Goal: Find specific page/section: Find specific page/section

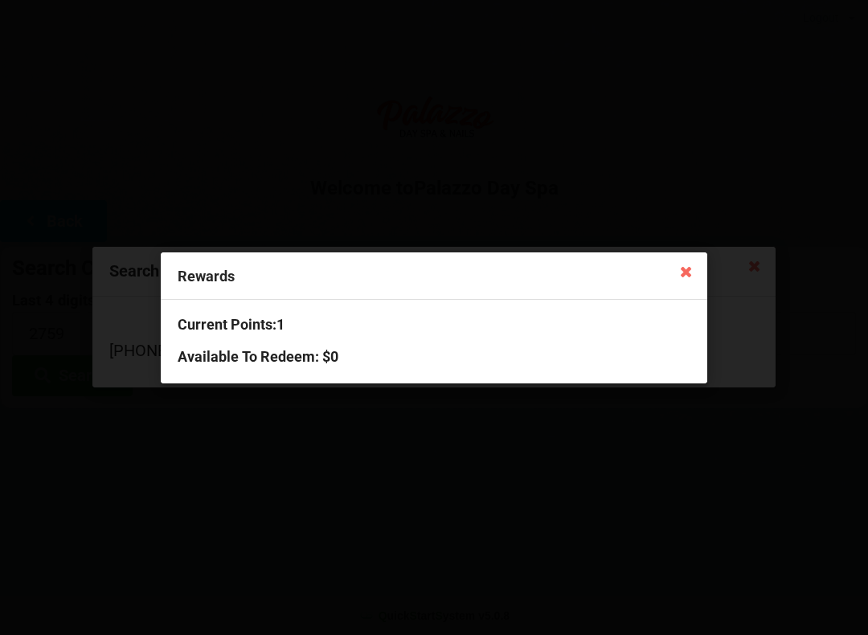
click at [678, 471] on div "Rewards Current Points: 1 Available To Redeem : $0" at bounding box center [434, 317] width 868 height 635
click at [696, 277] on icon at bounding box center [686, 271] width 26 height 26
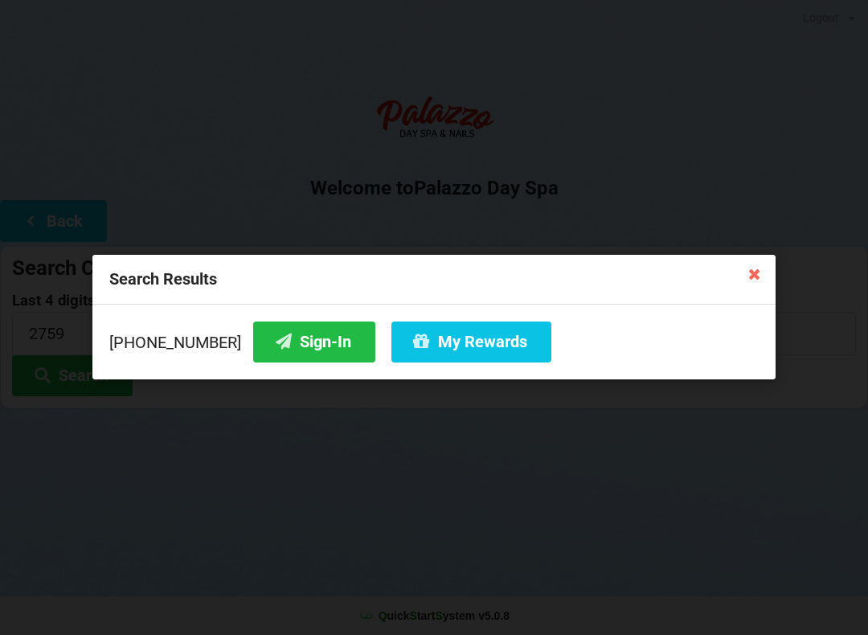
click at [280, 338] on button "Sign-In" at bounding box center [314, 341] width 122 height 41
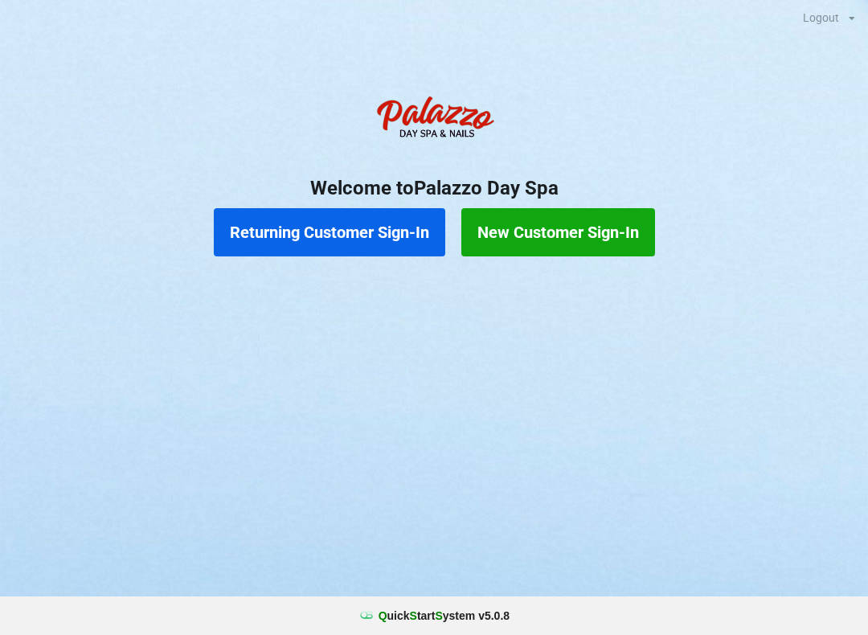
click at [336, 233] on button "Returning Customer Sign-In" at bounding box center [329, 232] width 231 height 48
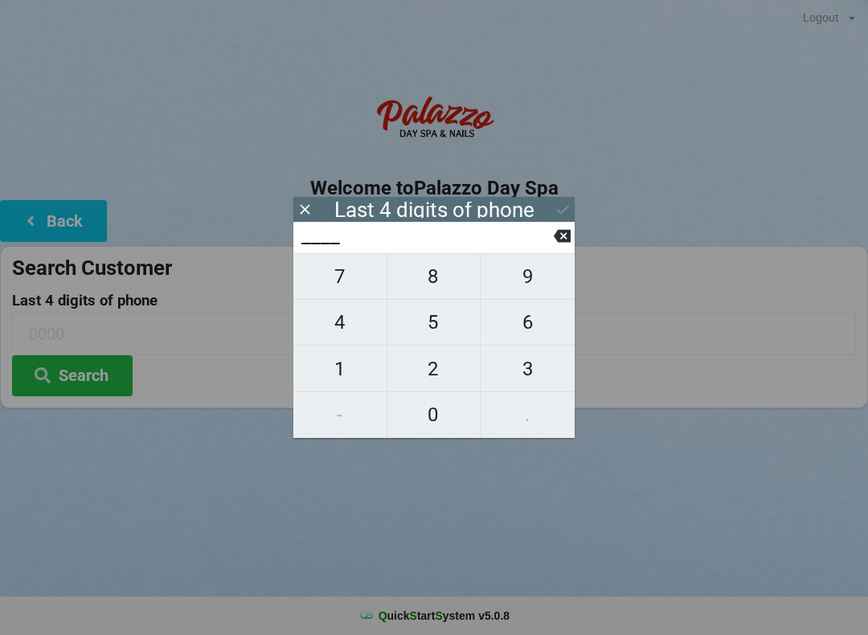
click at [430, 285] on span "8" at bounding box center [433, 277] width 93 height 34
type input "8___"
click at [437, 287] on span "8" at bounding box center [433, 277] width 93 height 34
type input "88__"
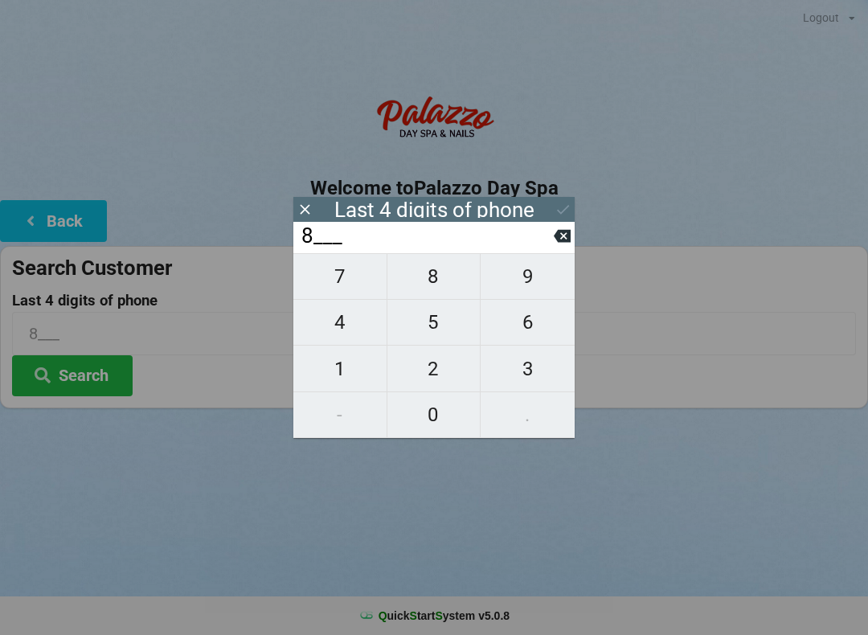
type input "88__"
click at [438, 332] on span "5" at bounding box center [433, 322] width 93 height 34
type input "885_"
click at [444, 280] on span "8" at bounding box center [433, 277] width 93 height 34
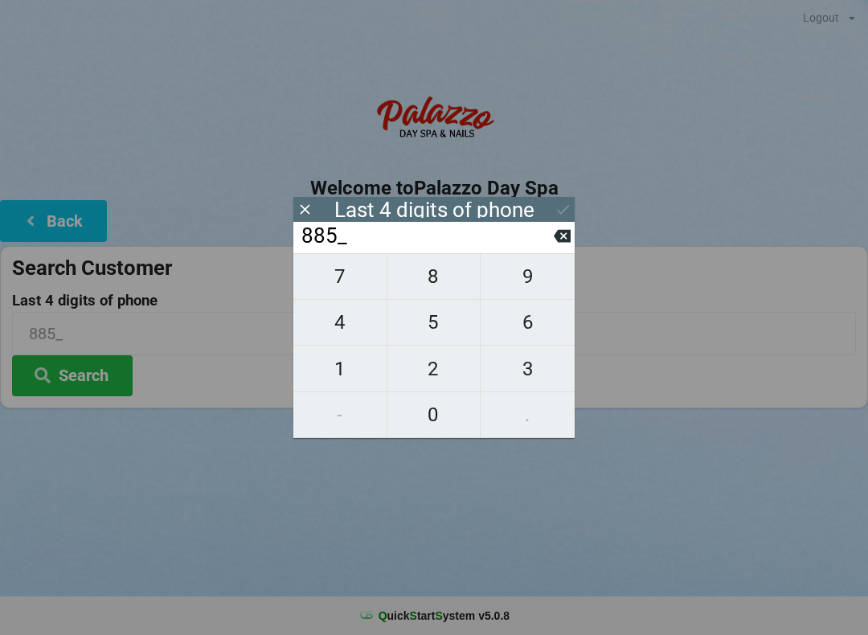
type input "8858"
click at [94, 381] on button "Search" at bounding box center [72, 375] width 121 height 41
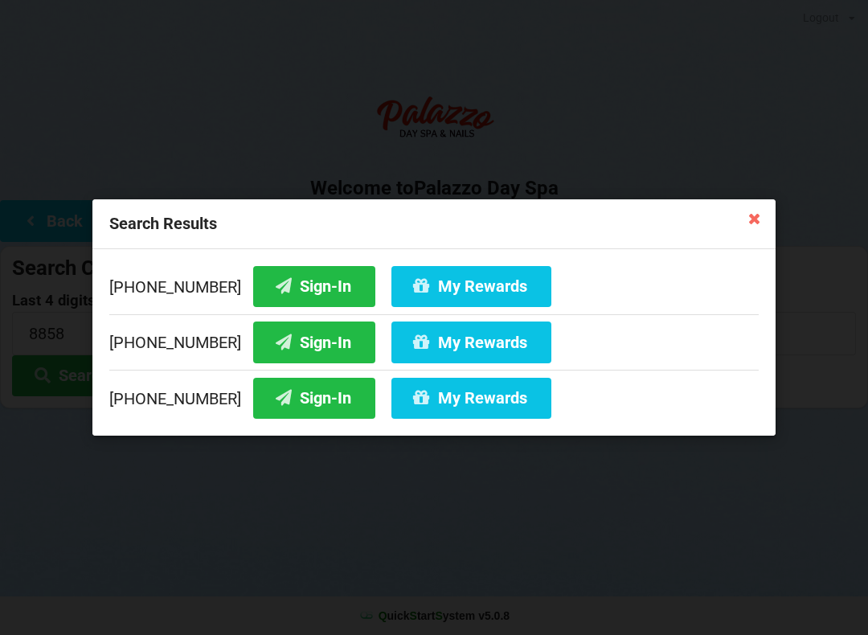
click at [291, 272] on button "Sign-In" at bounding box center [314, 286] width 122 height 41
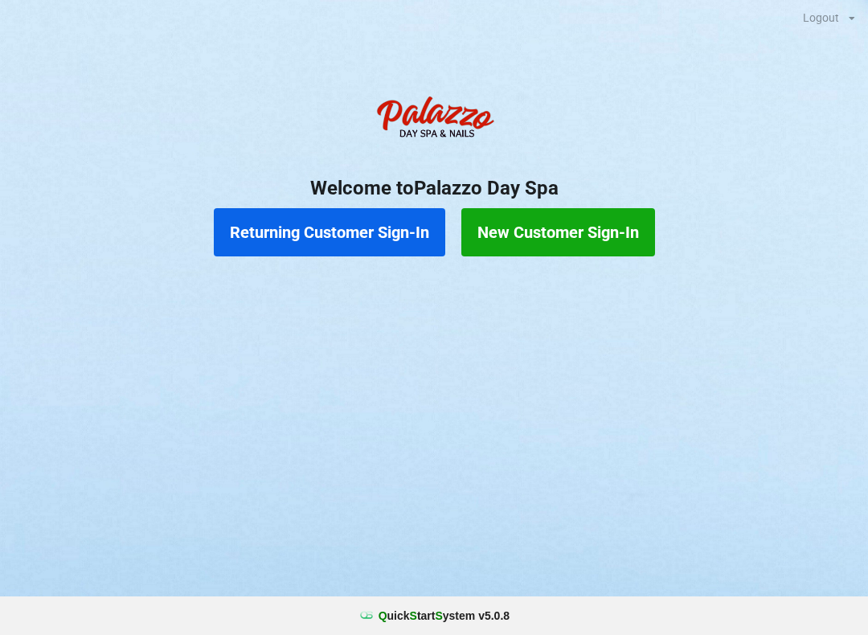
click at [324, 228] on button "Returning Customer Sign-In" at bounding box center [329, 232] width 231 height 48
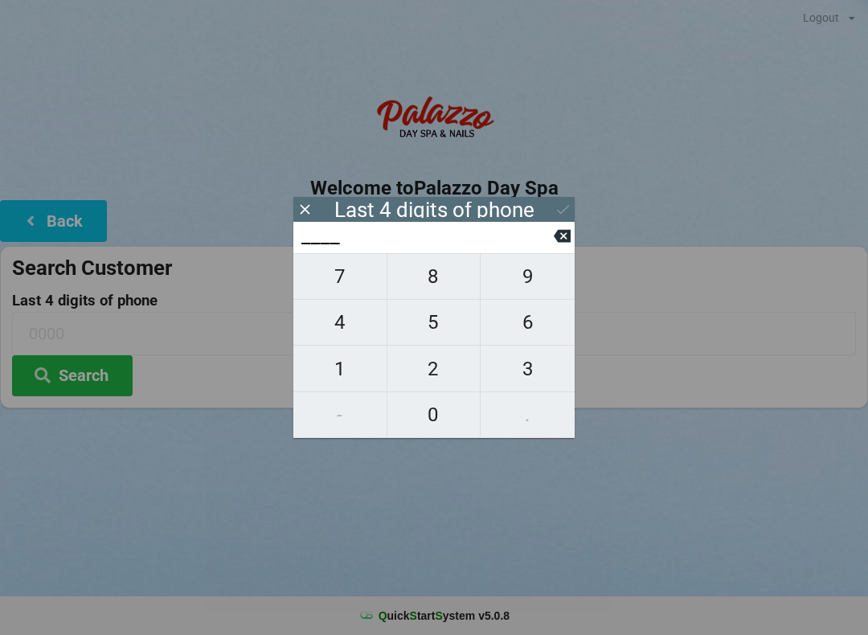
click at [433, 285] on span "8" at bounding box center [433, 277] width 93 height 34
type input "8___"
click at [430, 289] on span "8" at bounding box center [433, 277] width 93 height 34
type input "88__"
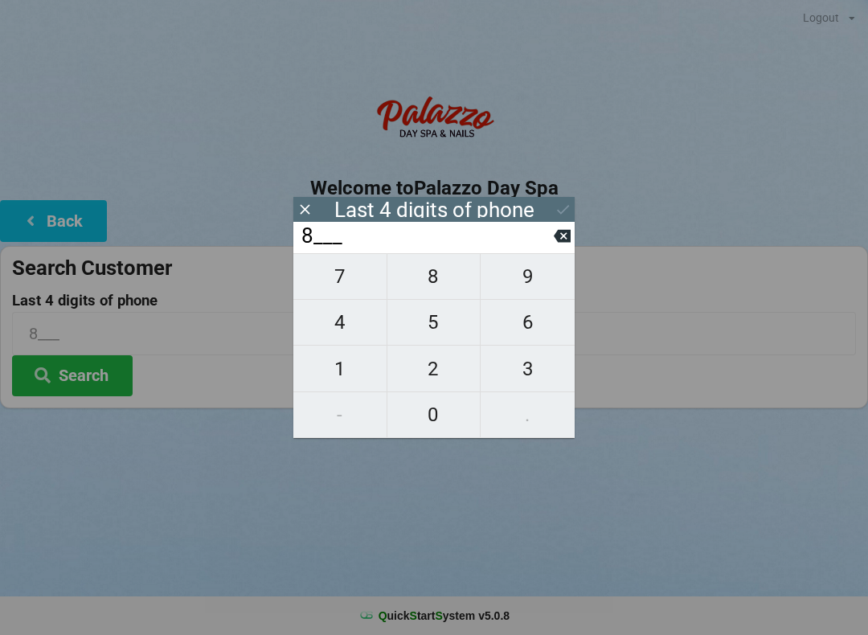
type input "88__"
click at [432, 338] on span "5" at bounding box center [433, 322] width 93 height 34
type input "885_"
click at [434, 281] on span "8" at bounding box center [433, 277] width 93 height 34
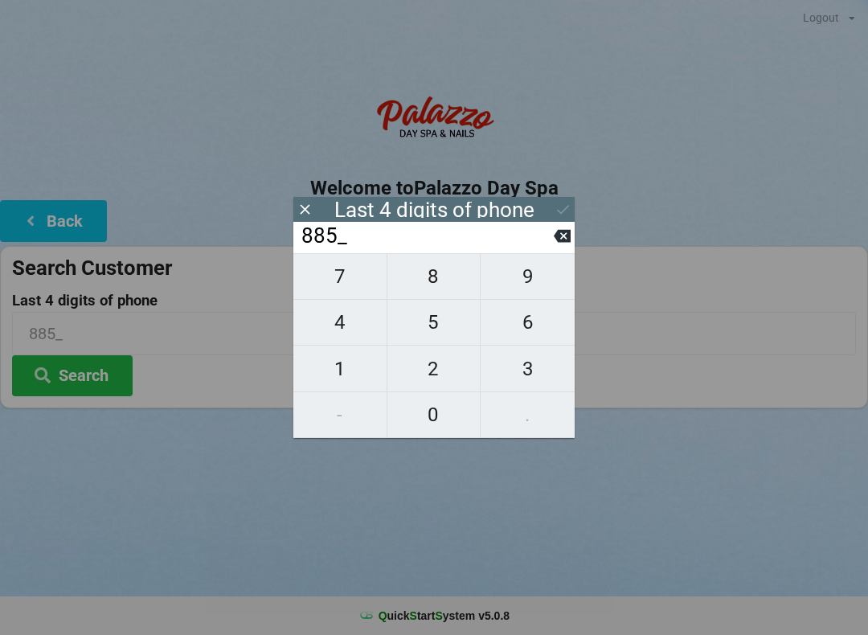
type input "8858"
click at [67, 374] on button "Search" at bounding box center [72, 375] width 121 height 41
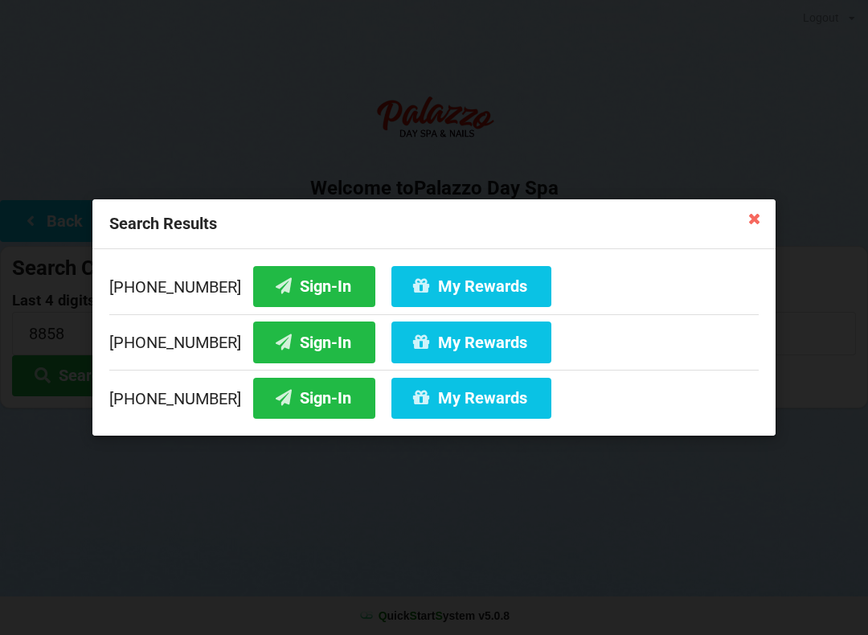
click at [424, 283] on button "My Rewards" at bounding box center [471, 286] width 160 height 41
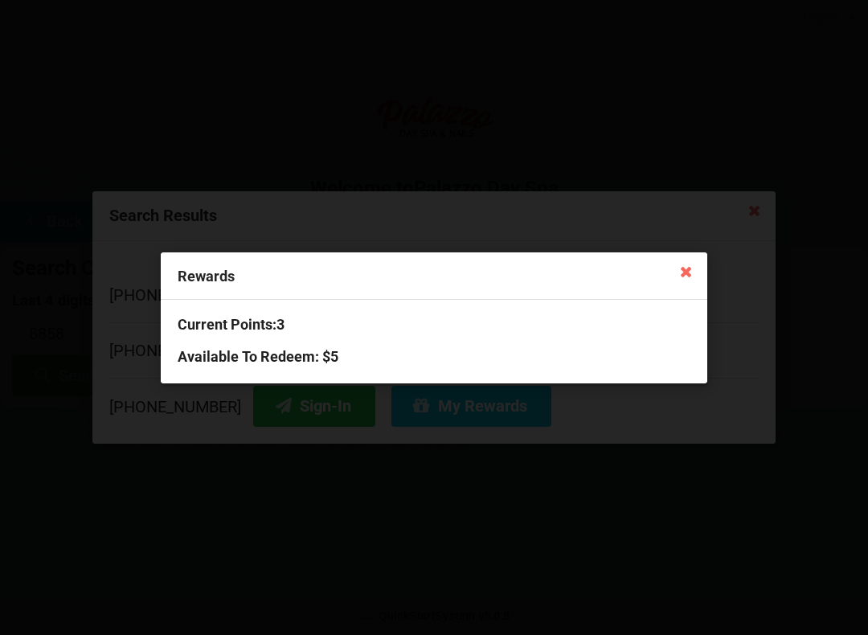
click at [690, 272] on icon at bounding box center [686, 271] width 26 height 26
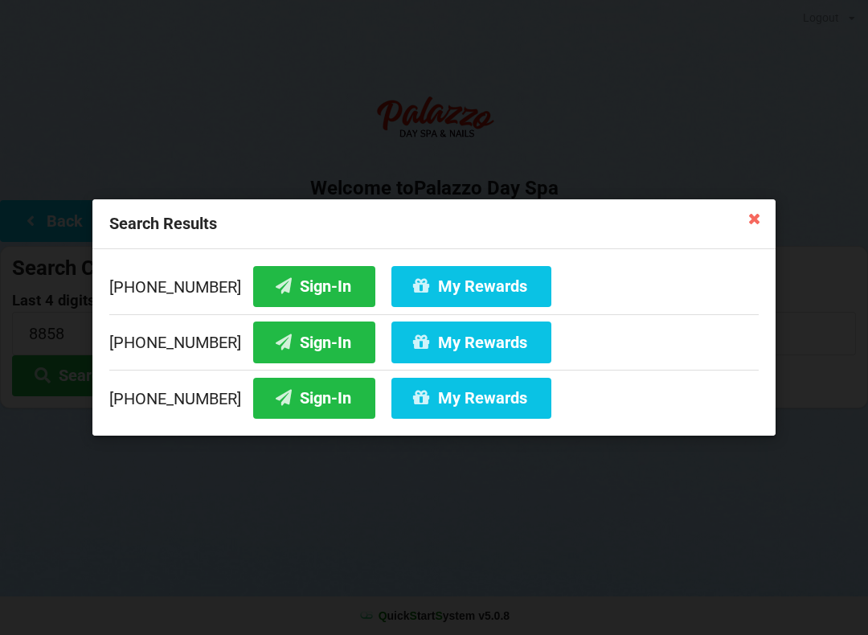
click at [755, 230] on icon at bounding box center [755, 218] width 26 height 26
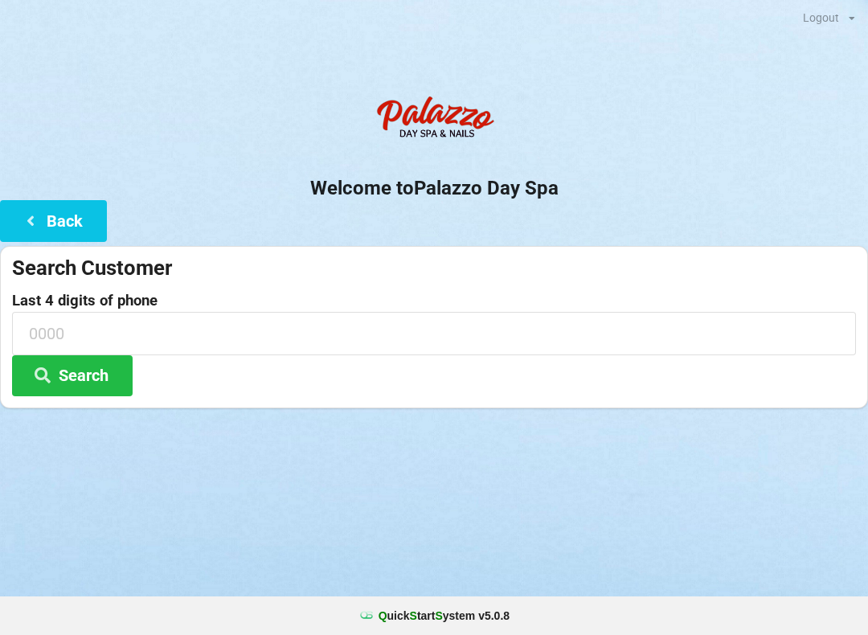
click at [113, 326] on input at bounding box center [434, 333] width 844 height 43
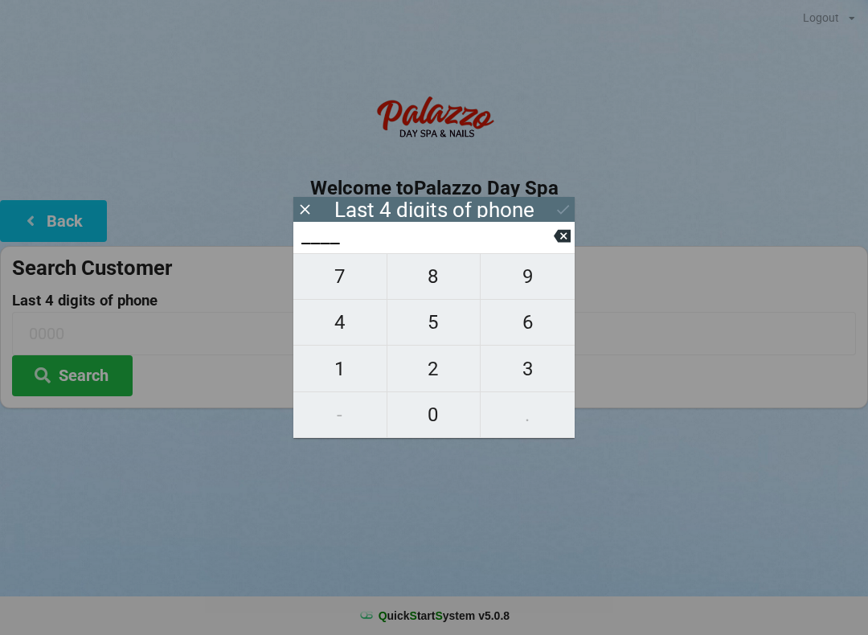
click at [514, 381] on span "3" at bounding box center [528, 369] width 94 height 34
type input "3___"
click at [438, 330] on span "5" at bounding box center [433, 322] width 93 height 34
type input "35__"
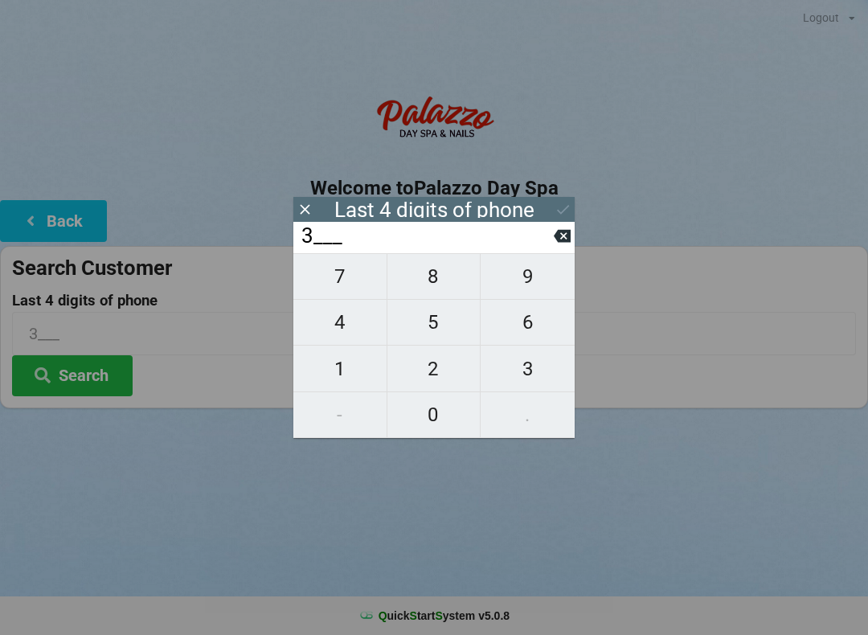
type input "35__"
click at [511, 366] on span "3" at bounding box center [528, 369] width 94 height 34
type input "353_"
click at [347, 365] on span "1" at bounding box center [339, 369] width 93 height 34
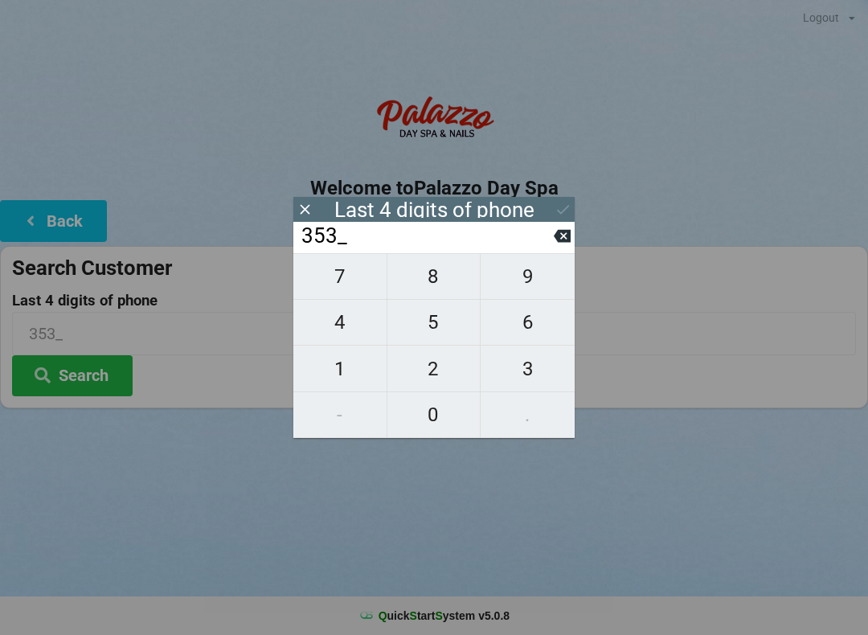
type input "3531"
click at [555, 213] on icon at bounding box center [563, 209] width 17 height 17
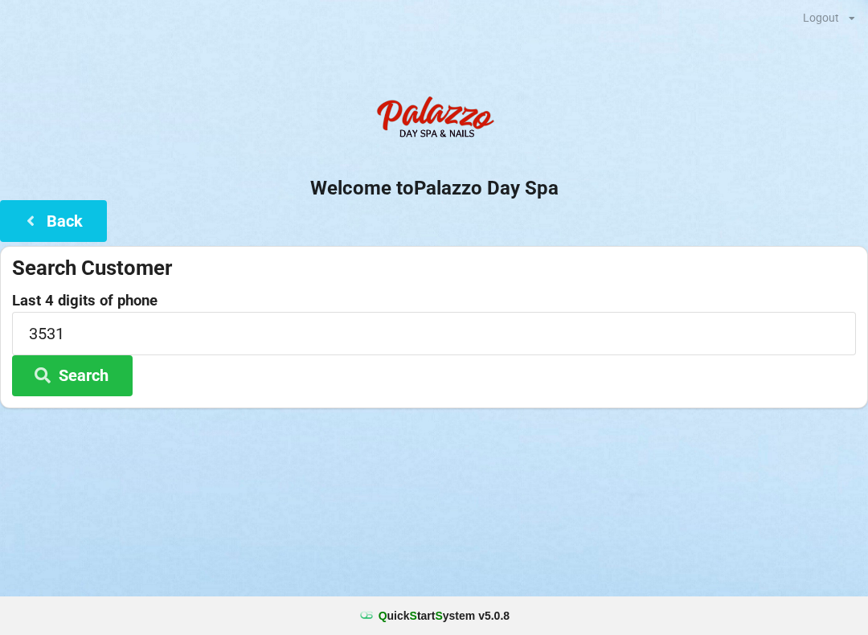
click at [100, 371] on button "Search" at bounding box center [72, 375] width 121 height 41
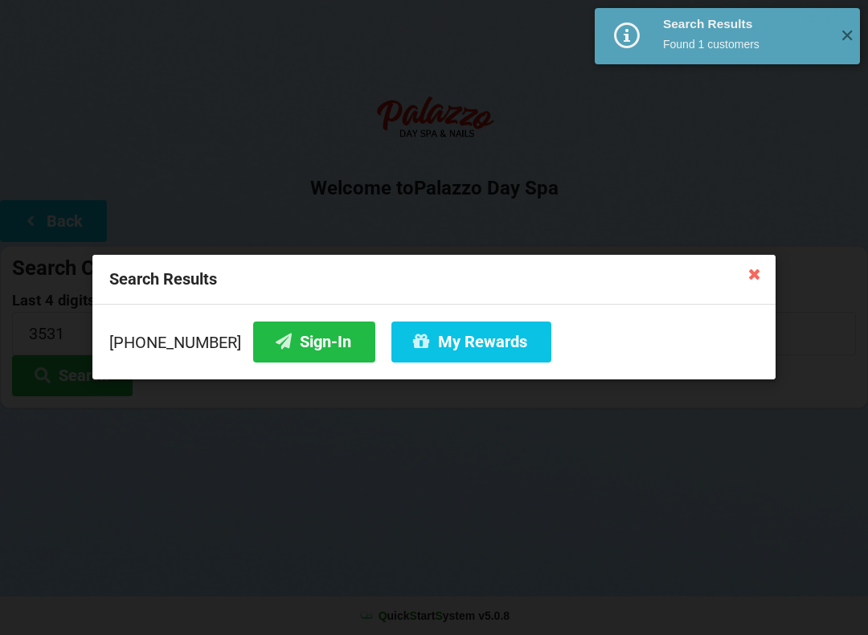
click at [297, 341] on button "Sign-In" at bounding box center [314, 341] width 122 height 41
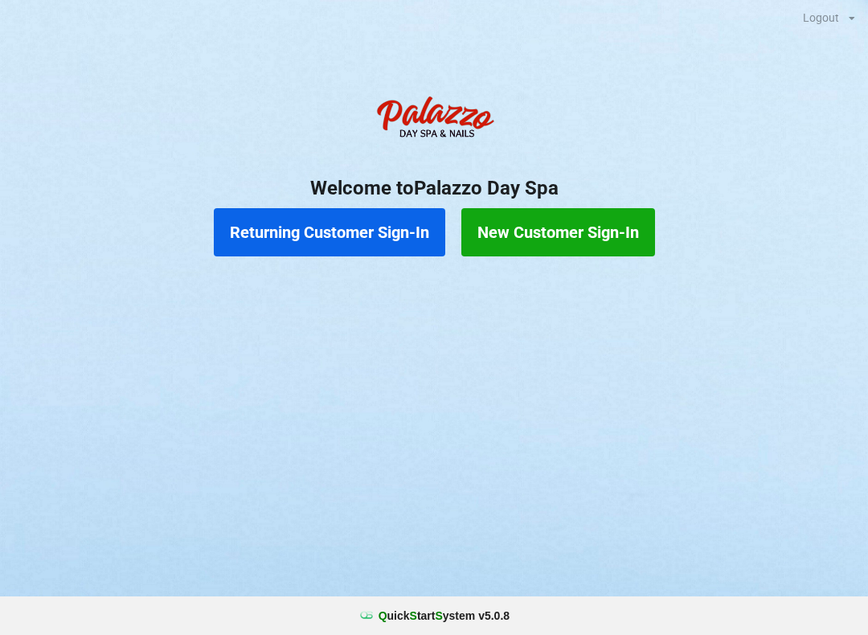
click at [387, 224] on button "Returning Customer Sign-In" at bounding box center [329, 232] width 231 height 48
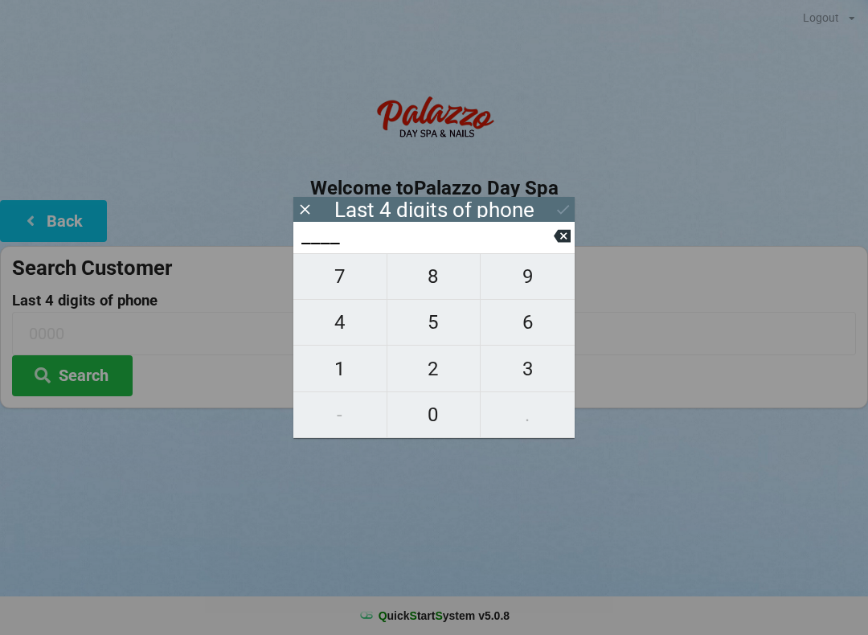
click at [441, 414] on span "0" at bounding box center [433, 415] width 93 height 34
type input "0___"
click at [446, 418] on span "0" at bounding box center [433, 415] width 93 height 34
type input "00__"
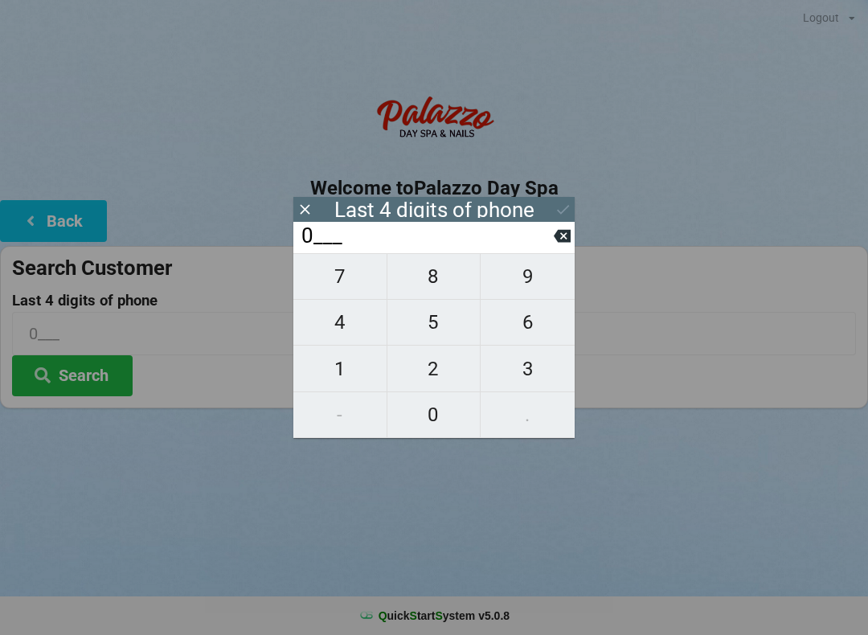
type input "00__"
click at [448, 330] on span "5" at bounding box center [433, 322] width 93 height 34
type input "005_"
click at [444, 381] on span "2" at bounding box center [433, 369] width 93 height 34
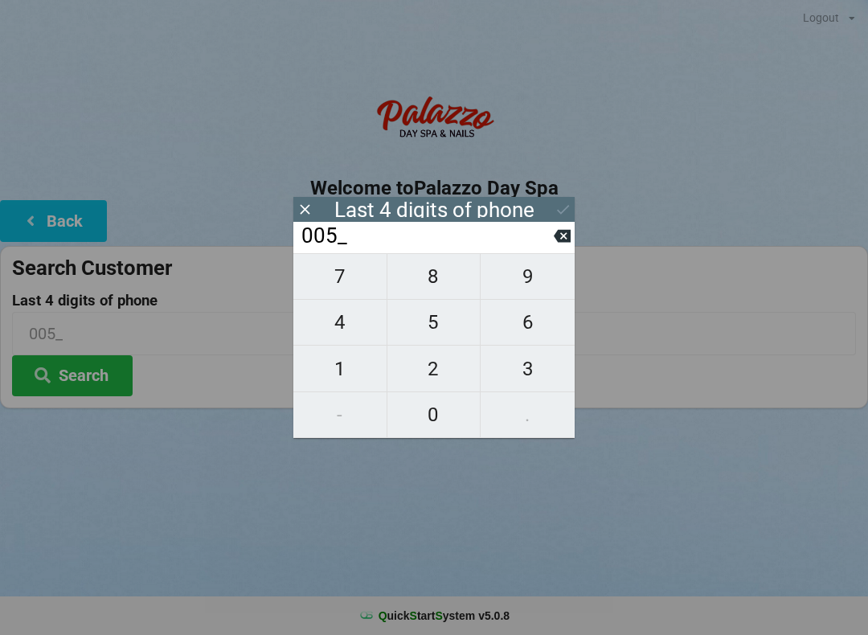
type input "0052"
click at [565, 244] on icon at bounding box center [562, 235] width 17 height 17
click at [436, 375] on span "2" at bounding box center [433, 369] width 93 height 34
type input "0052"
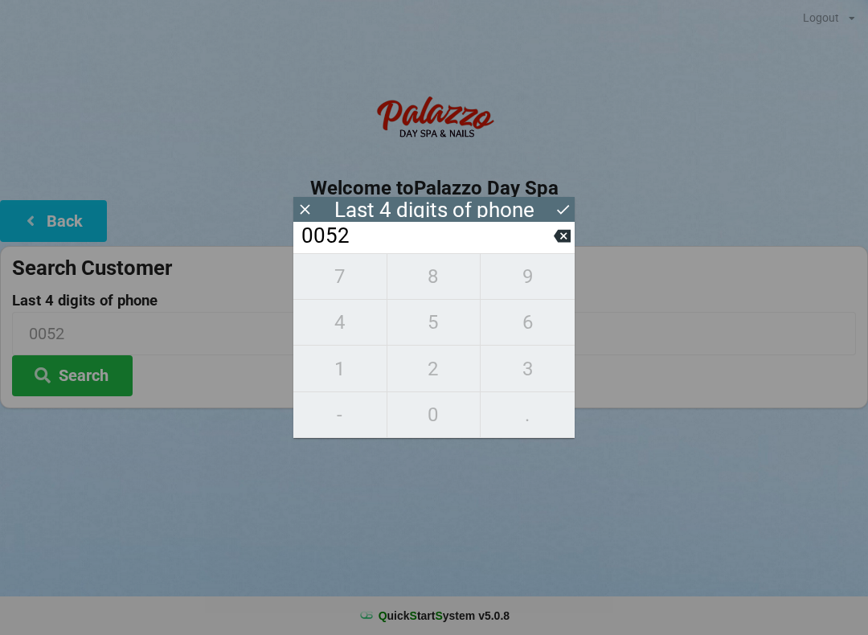
click at [559, 210] on icon at bounding box center [563, 209] width 17 height 17
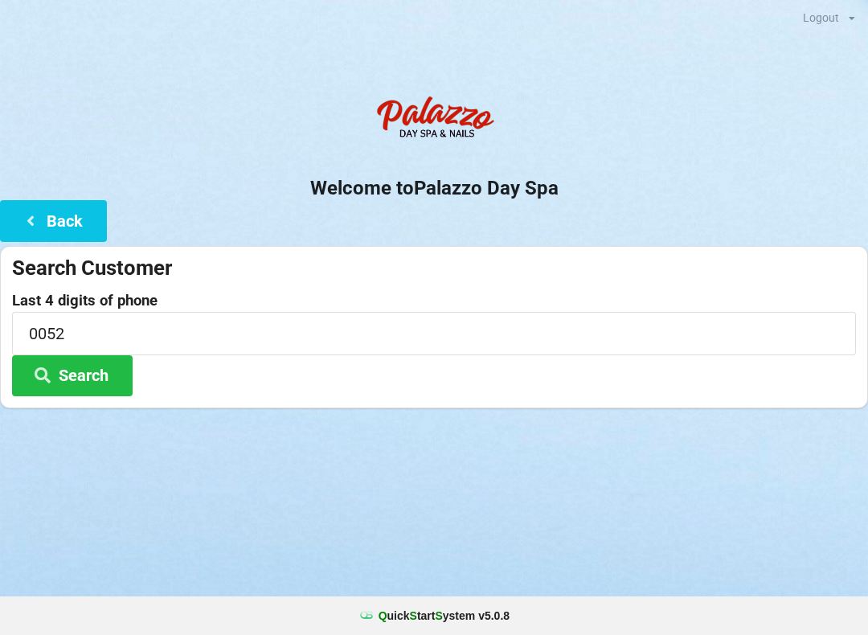
click at [116, 377] on button "Search" at bounding box center [72, 375] width 121 height 41
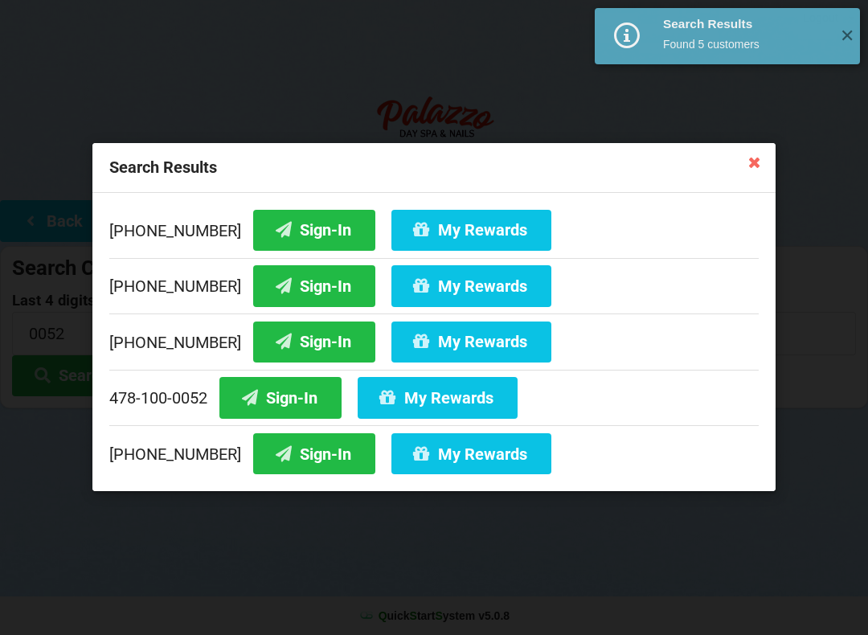
click at [307, 235] on button "Sign-In" at bounding box center [314, 230] width 122 height 41
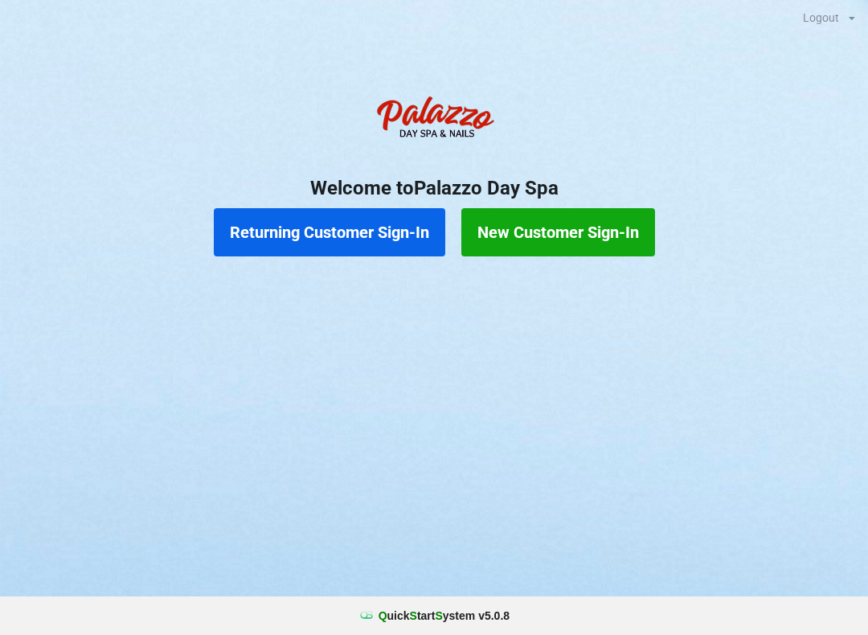
click at [318, 217] on button "Returning Customer Sign-In" at bounding box center [329, 232] width 231 height 48
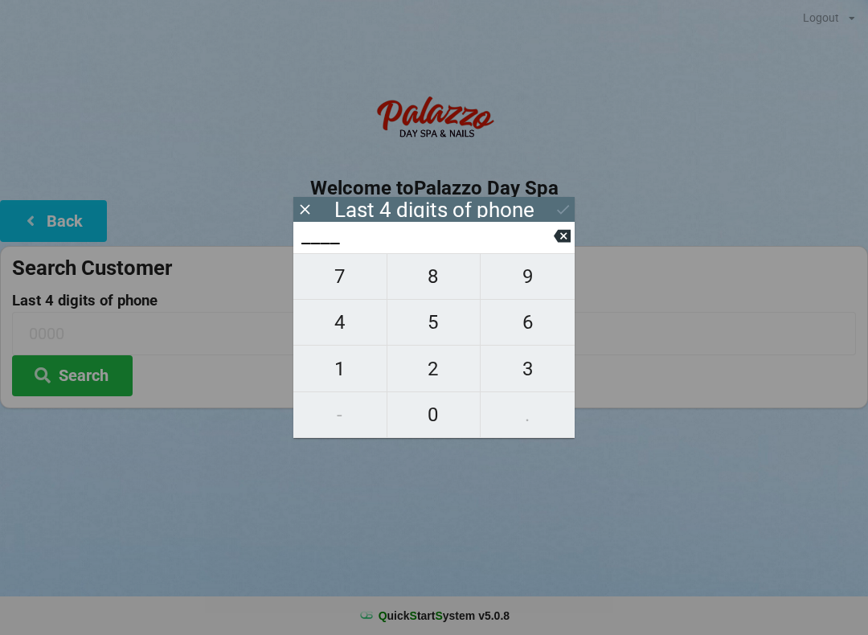
click at [534, 330] on span "6" at bounding box center [528, 322] width 94 height 34
type input "6___"
click at [428, 371] on span "2" at bounding box center [433, 369] width 93 height 34
type input "62__"
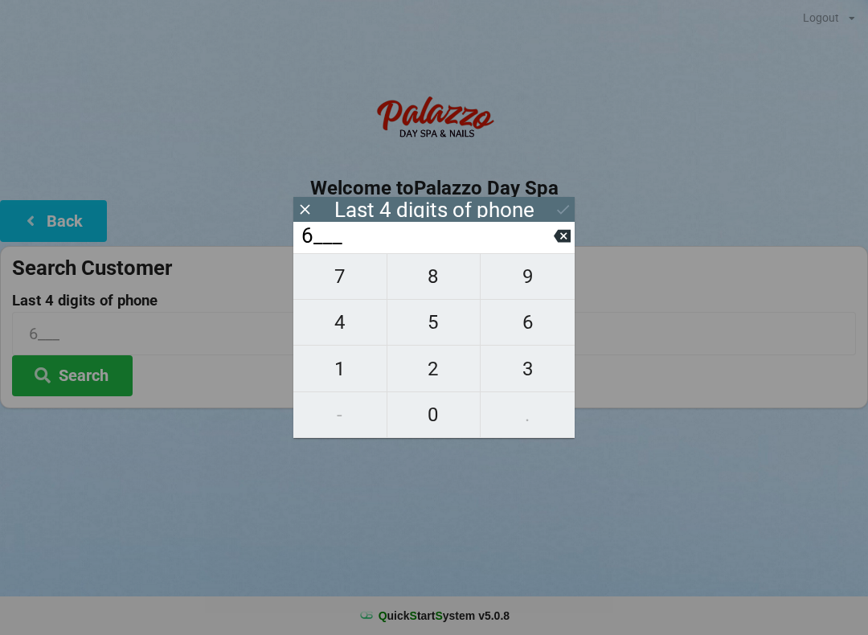
type input "62__"
click at [527, 293] on span "9" at bounding box center [528, 277] width 94 height 34
type input "629_"
click at [568, 240] on icon at bounding box center [562, 236] width 17 height 13
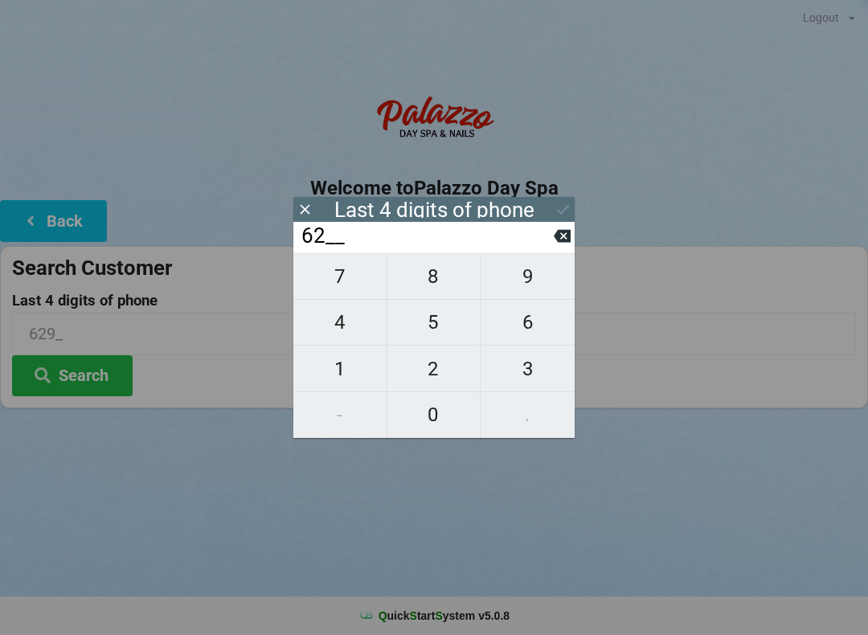
click at [567, 234] on icon at bounding box center [562, 235] width 17 height 17
click at [350, 375] on span "1" at bounding box center [339, 369] width 93 height 34
type input "61__"
click at [438, 369] on span "2" at bounding box center [433, 369] width 93 height 34
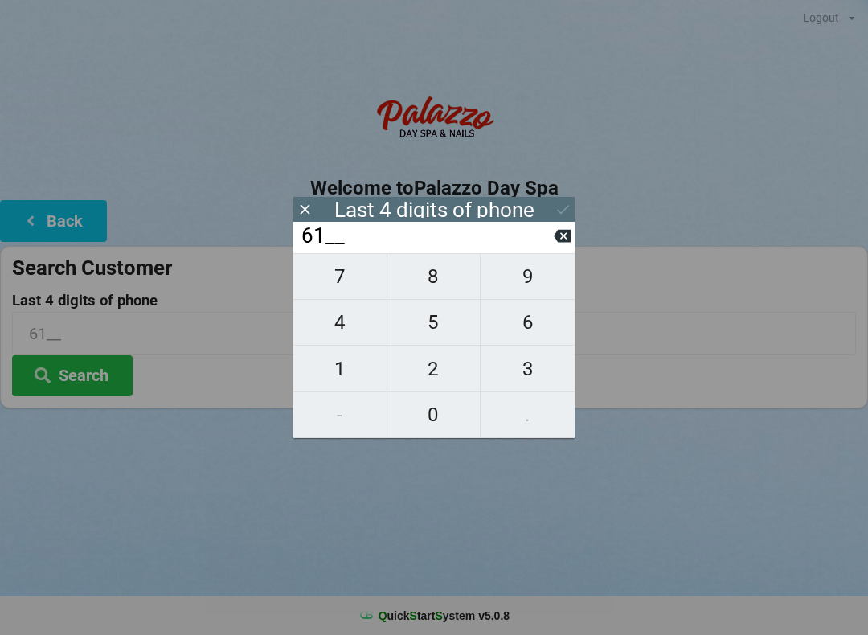
type input "612_"
click at [542, 283] on span "9" at bounding box center [528, 277] width 94 height 34
type input "6129"
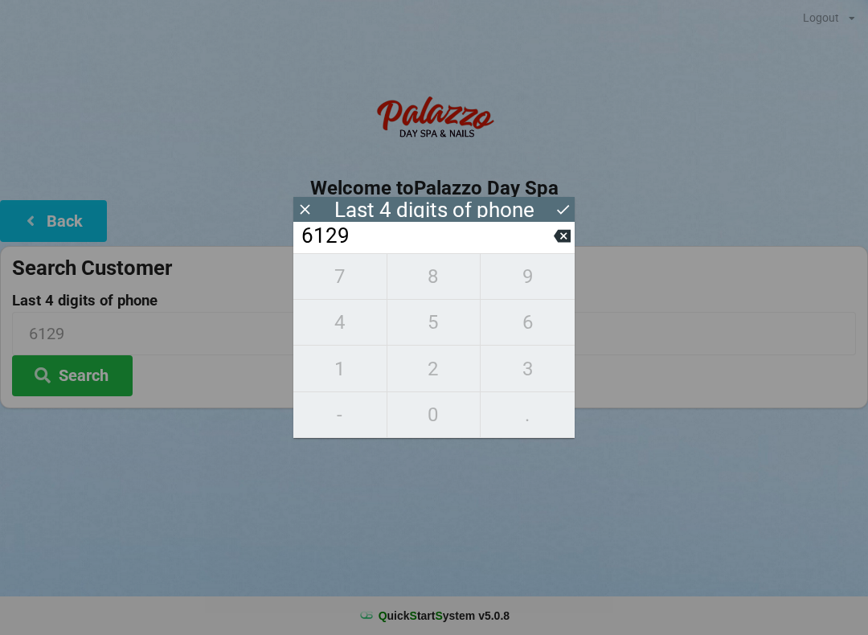
click at [569, 203] on icon at bounding box center [563, 209] width 17 height 17
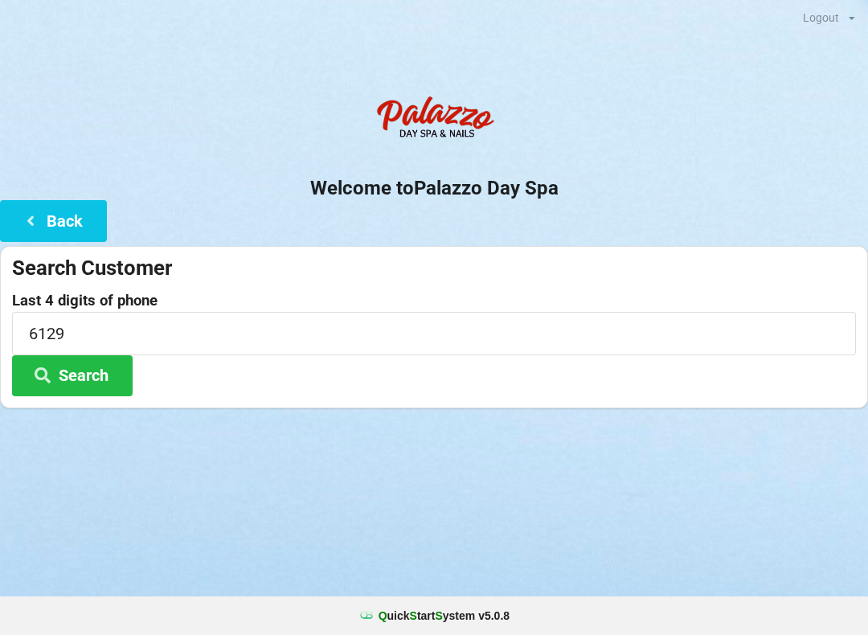
click at [108, 376] on button "Search" at bounding box center [72, 375] width 121 height 41
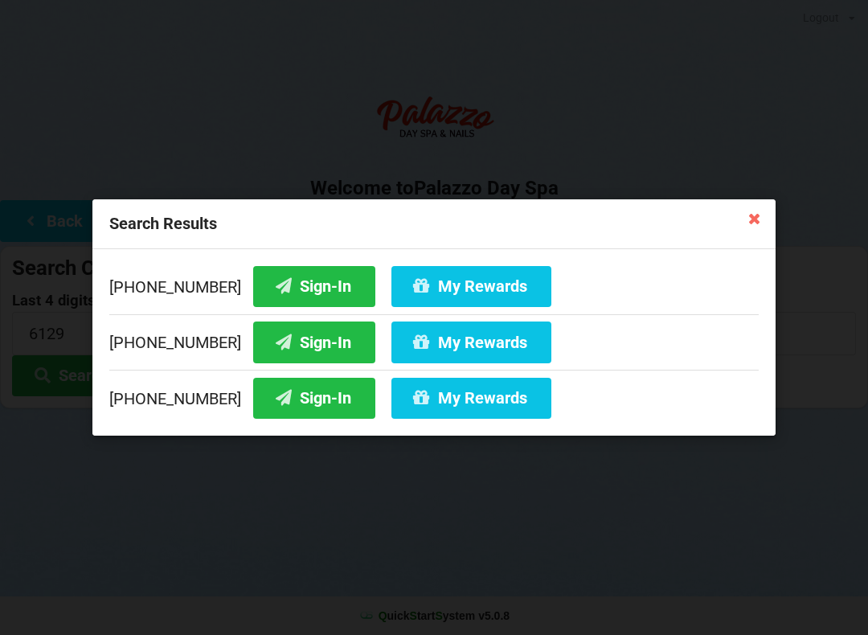
click at [293, 289] on button "Sign-In" at bounding box center [314, 286] width 122 height 41
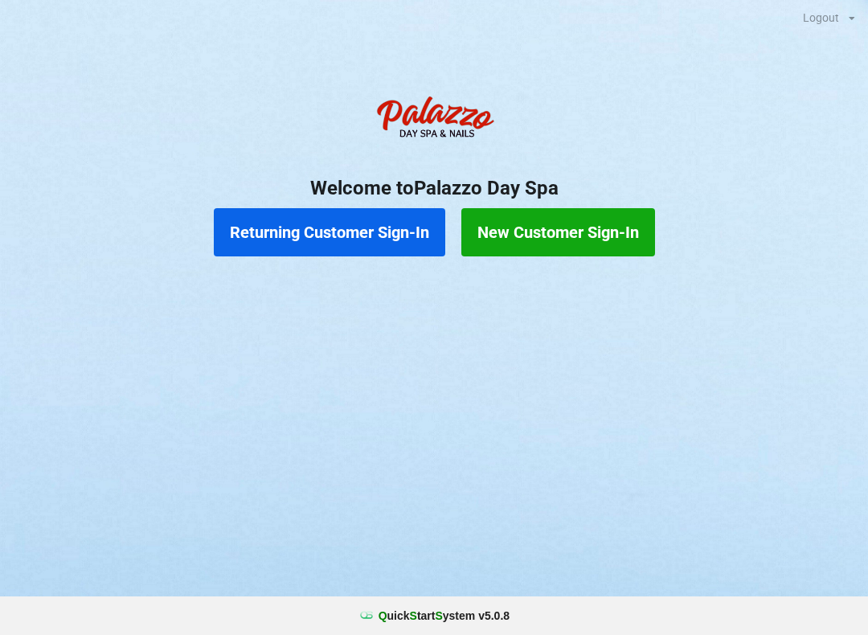
click at [267, 244] on button "Returning Customer Sign-In" at bounding box center [329, 232] width 231 height 48
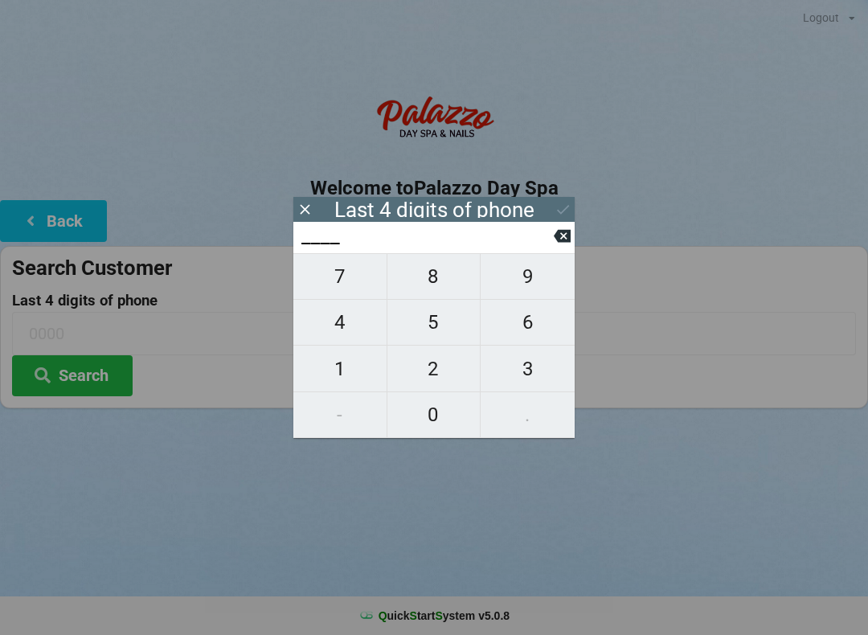
click at [533, 339] on span "6" at bounding box center [528, 322] width 94 height 34
type input "6___"
click at [424, 375] on span "2" at bounding box center [433, 369] width 93 height 34
type input "62__"
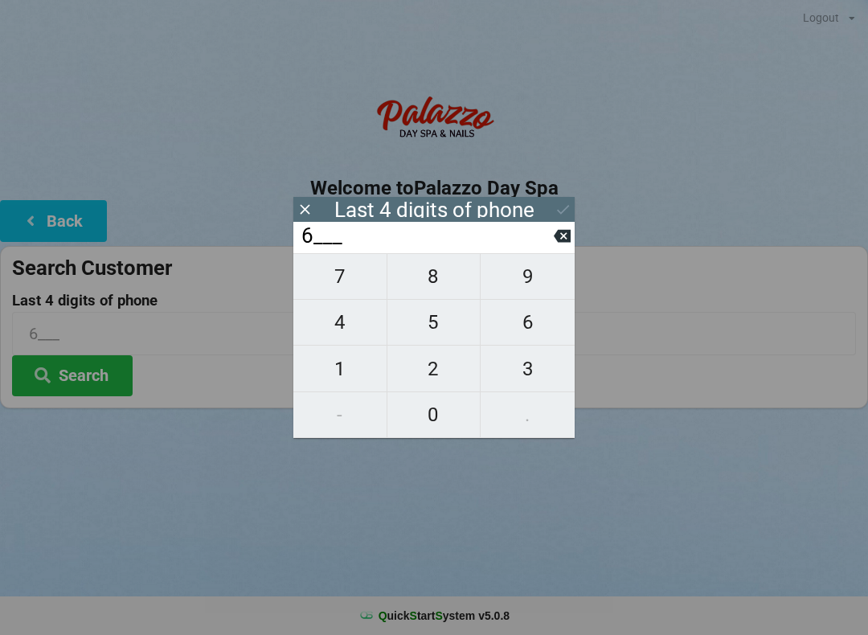
type input "62__"
click at [335, 281] on span "7" at bounding box center [339, 277] width 93 height 34
type input "627_"
click at [501, 287] on span "9" at bounding box center [528, 277] width 94 height 34
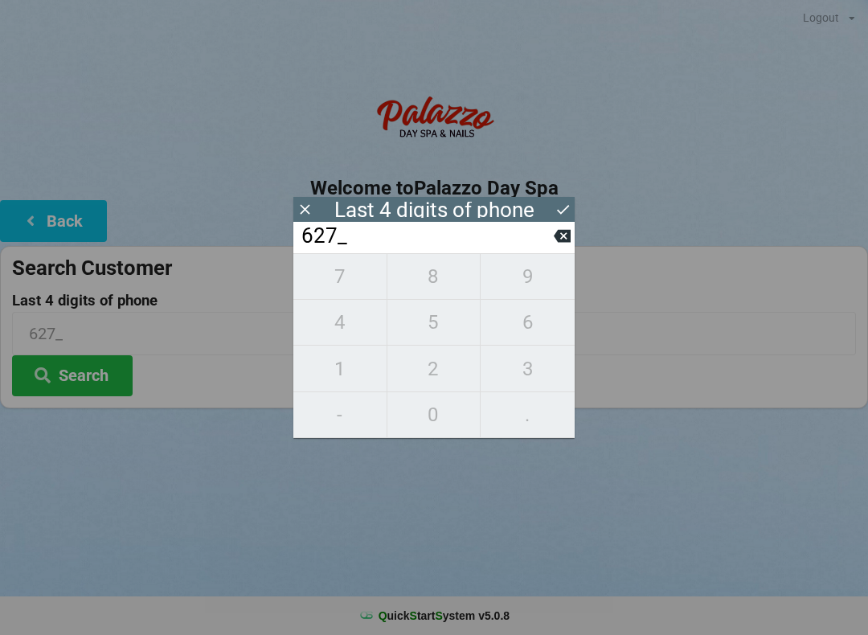
type input "6279"
click at [565, 211] on icon at bounding box center [563, 209] width 17 height 17
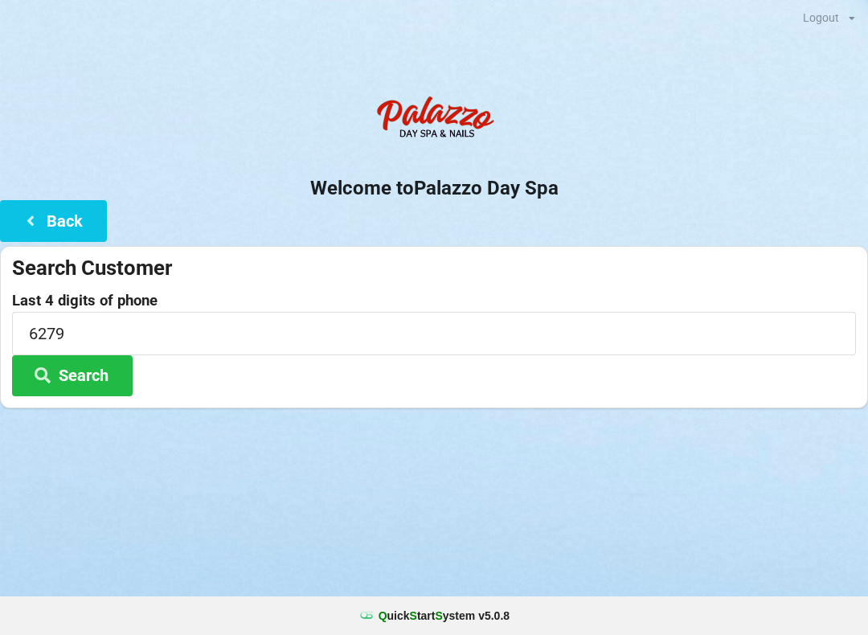
click at [60, 378] on button "Search" at bounding box center [72, 375] width 121 height 41
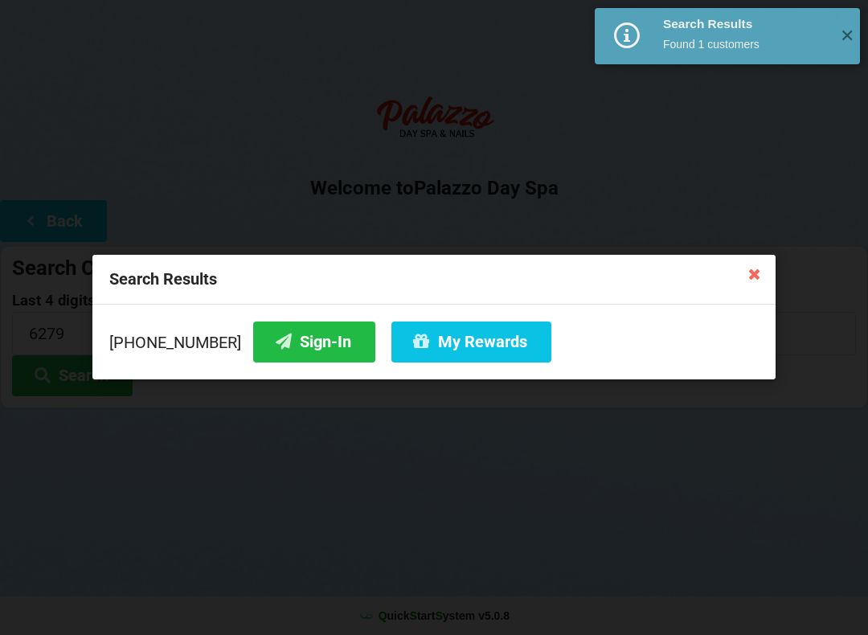
click at [432, 351] on button "My Rewards" at bounding box center [471, 341] width 160 height 41
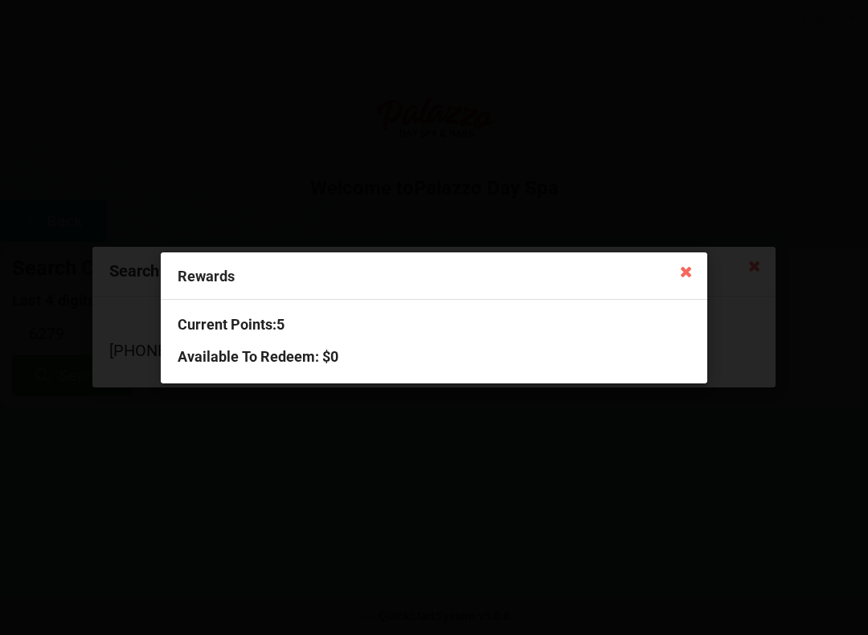
click at [673, 281] on icon at bounding box center [686, 271] width 26 height 26
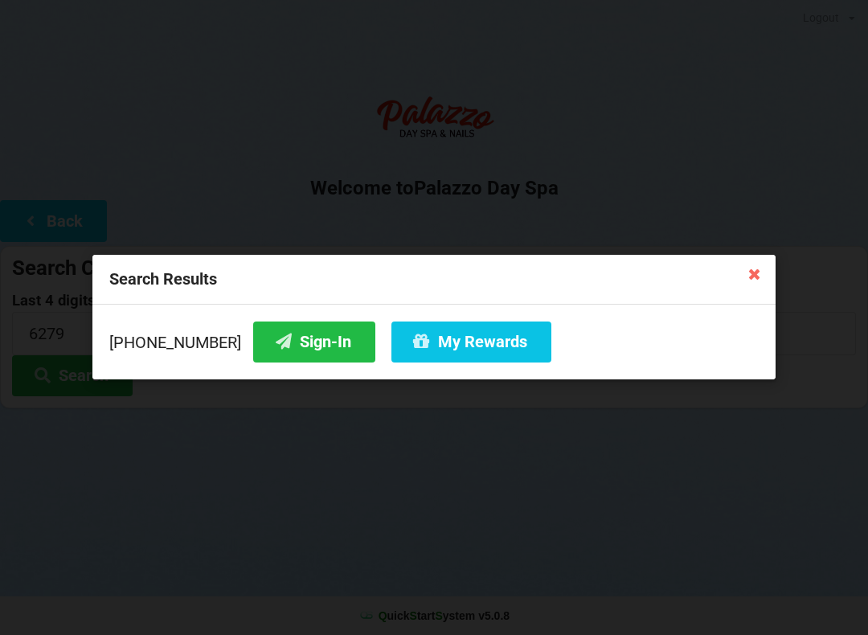
click at [683, 257] on div "Search Results" at bounding box center [433, 280] width 683 height 50
click at [304, 345] on button "Sign-In" at bounding box center [314, 341] width 122 height 41
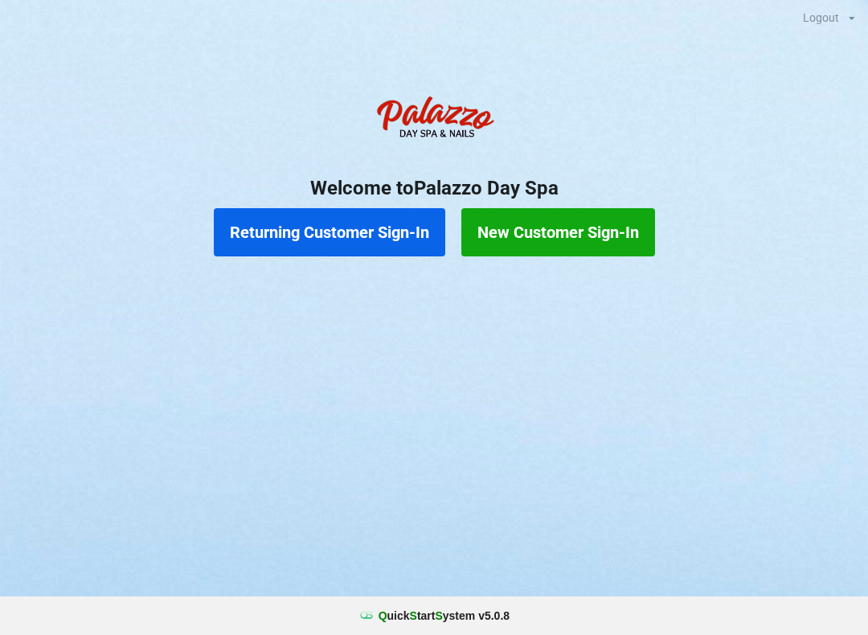
click at [381, 236] on button "Returning Customer Sign-In" at bounding box center [329, 232] width 231 height 48
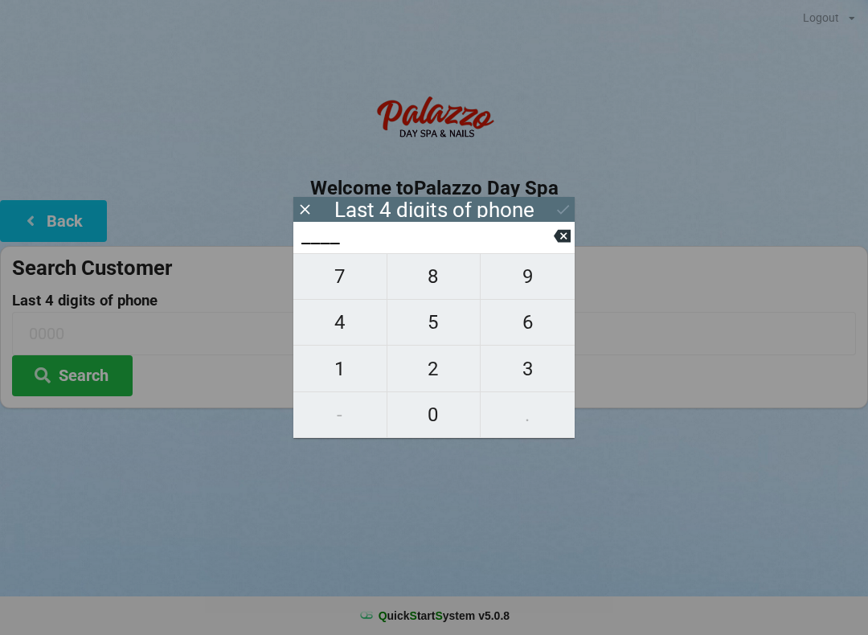
click at [448, 324] on span "5" at bounding box center [433, 322] width 93 height 34
type input "5___"
click at [532, 365] on span "3" at bounding box center [528, 369] width 94 height 34
type input "53__"
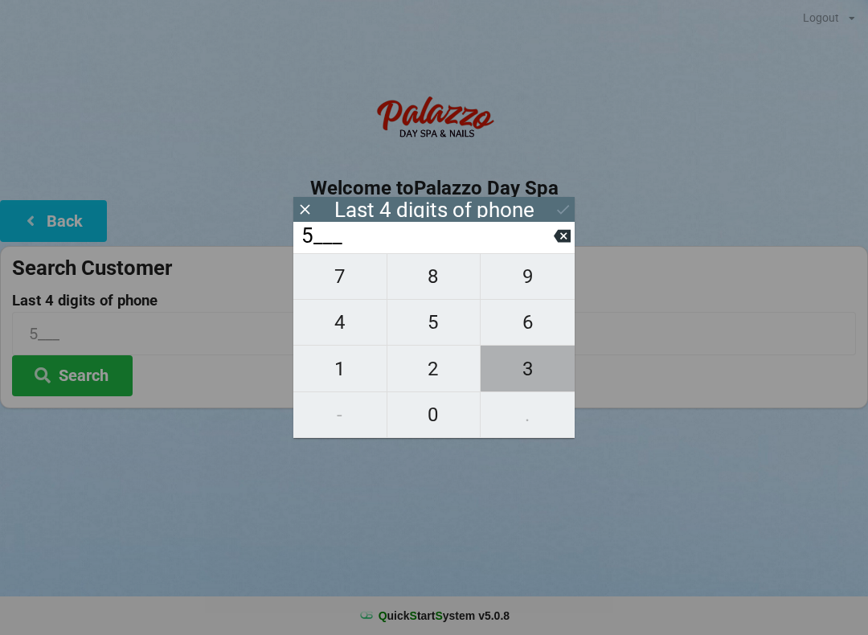
type input "53__"
click at [336, 327] on span "4" at bounding box center [339, 322] width 93 height 34
type input "534_"
click at [517, 337] on span "6" at bounding box center [528, 322] width 94 height 34
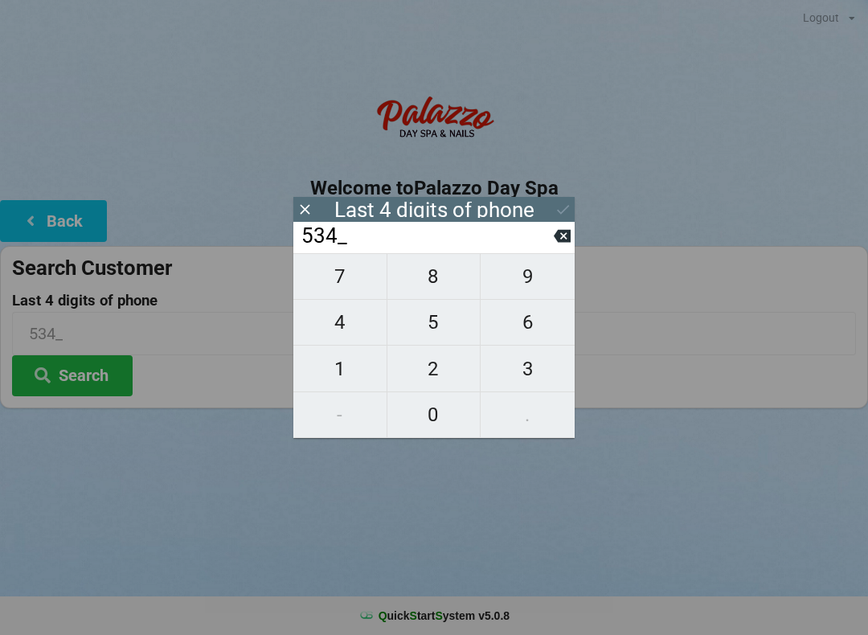
type input "5346"
click at [559, 203] on icon at bounding box center [563, 209] width 17 height 17
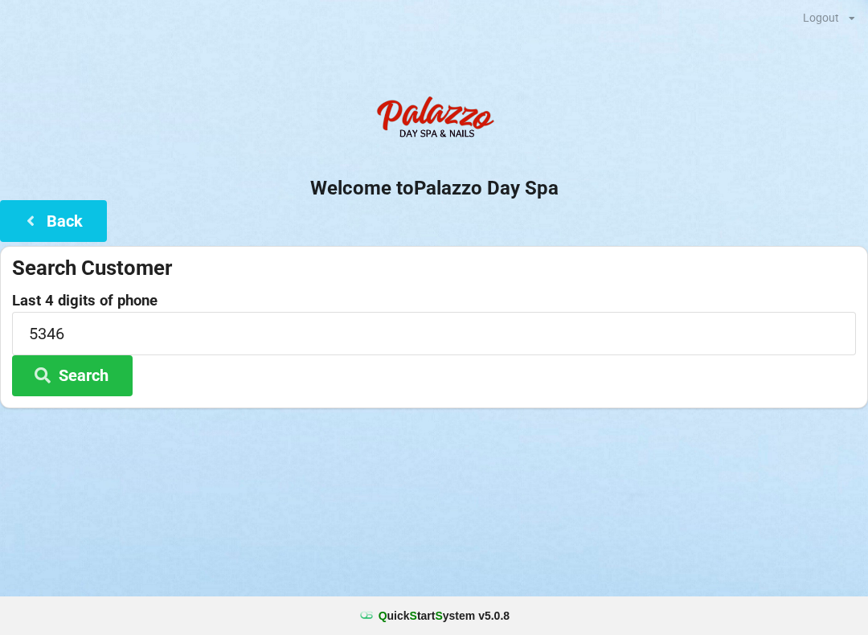
click at [100, 373] on button "Search" at bounding box center [72, 375] width 121 height 41
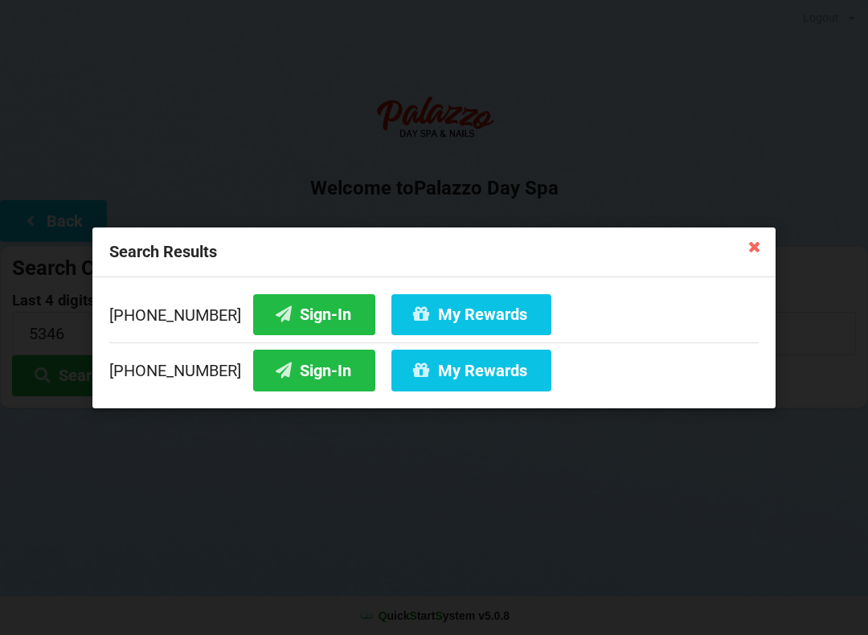
click at [292, 309] on button "Sign-In" at bounding box center [314, 313] width 122 height 41
